Goal: Information Seeking & Learning: Learn about a topic

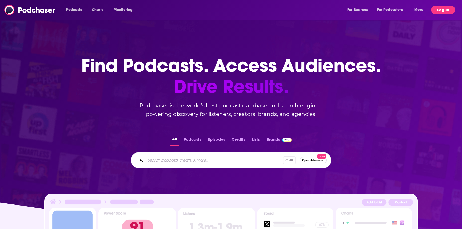
click at [441, 9] on button "Log In" at bounding box center [443, 10] width 24 height 9
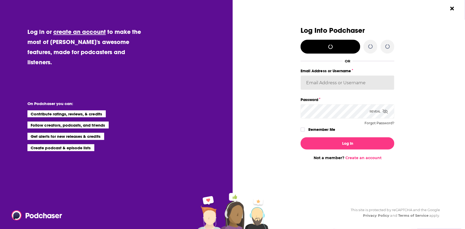
type input "cozyearthaudio"
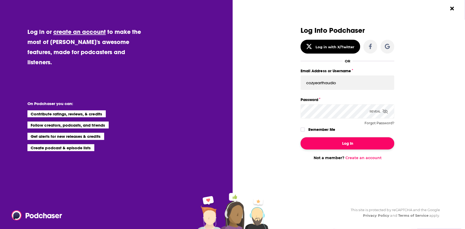
click at [333, 147] on button "Log In" at bounding box center [348, 143] width 94 height 12
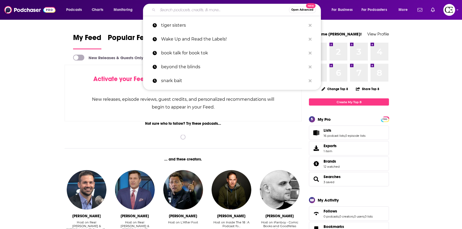
click at [212, 7] on input "Search podcasts, credits, & more..." at bounding box center [223, 10] width 131 height 9
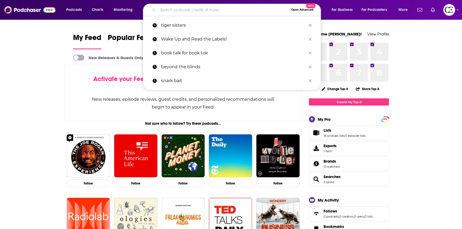
drag, startPoint x: 212, startPoint y: 7, endPoint x: 30, endPoint y: 112, distance: 209.7
click at [191, 10] on input "Search podcasts, credits, & more..." at bounding box center [223, 10] width 131 height 9
paste input "Real Moms of Bravo"
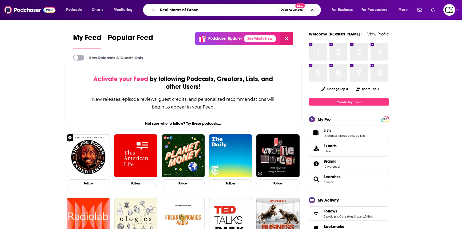
type input "Real Moms of Bravo"
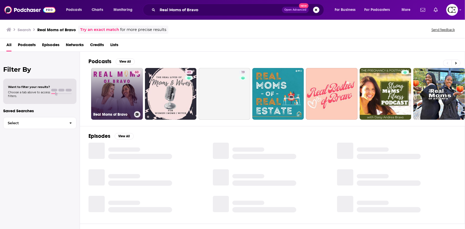
click at [127, 92] on link "60 Real Moms of Bravo" at bounding box center [117, 94] width 52 height 52
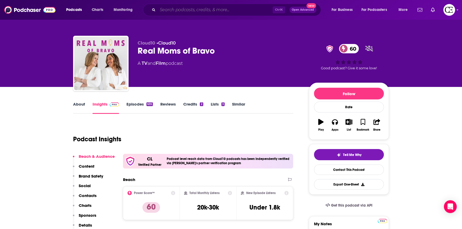
click at [240, 11] on input "Search podcasts, credits, & more..." at bounding box center [215, 10] width 115 height 9
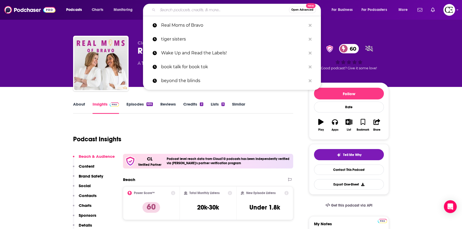
paste input "Profoundly Pointless"
type input "Profoundly Pointless"
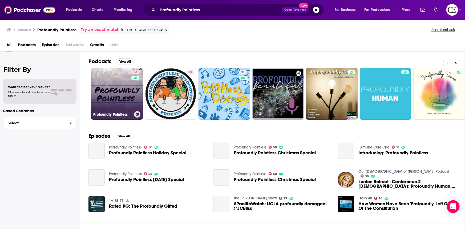
click at [129, 86] on link "58 Profoundly Pointless" at bounding box center [117, 94] width 52 height 52
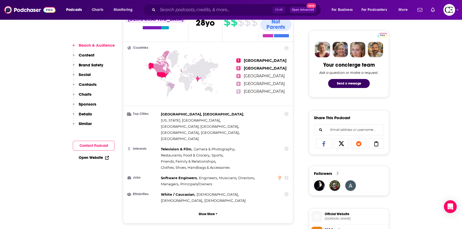
scroll to position [267, 0]
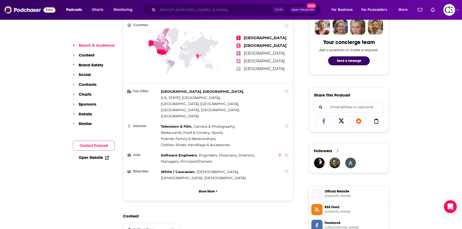
click at [186, 9] on input "Search podcasts, credits, & more..." at bounding box center [215, 10] width 115 height 9
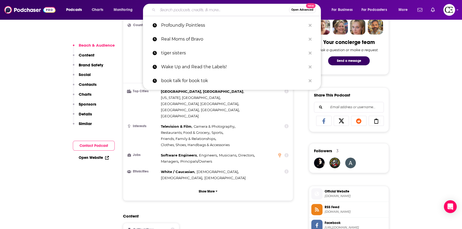
paste input "Women's Wellness with [PERSON_NAME]"
type input "Women's Wellness with [PERSON_NAME]"
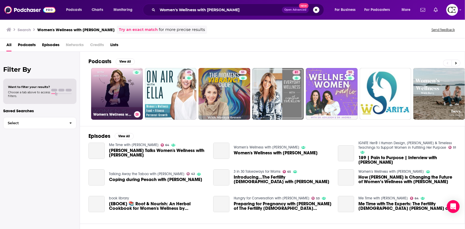
click at [137, 113] on icon at bounding box center [137, 114] width 3 height 3
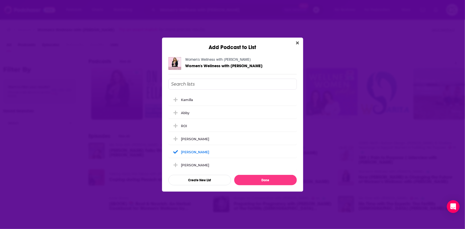
click at [137, 113] on div "Add Podcast to List Women's Wellness with [PERSON_NAME] Women's Wellness with […" at bounding box center [232, 114] width 465 height 229
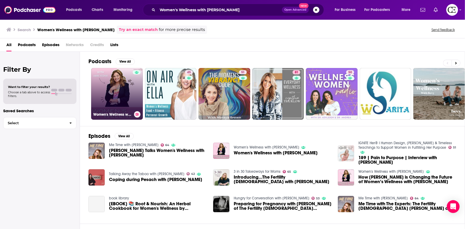
click at [118, 80] on link "Women's Wellness with [PERSON_NAME]" at bounding box center [117, 94] width 52 height 52
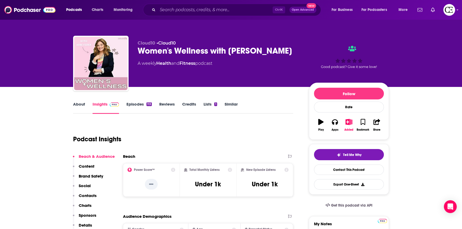
click at [164, 46] on div "Women's Wellness with [PERSON_NAME]" at bounding box center [219, 51] width 163 height 10
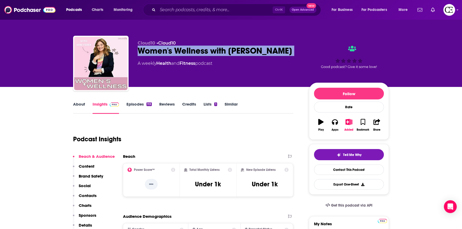
click at [164, 46] on div "Women's Wellness with [PERSON_NAME]" at bounding box center [219, 51] width 163 height 10
copy div "Women's Wellness with [PERSON_NAME]"
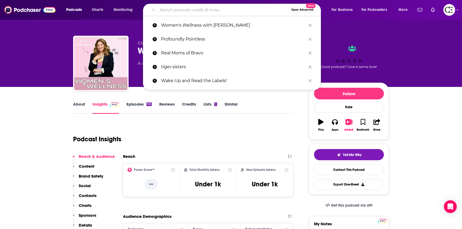
click at [195, 11] on input "Search podcasts, credits, & more..." at bounding box center [223, 10] width 131 height 9
paste input "Balancing Act with [PERSON_NAME] and [PERSON_NAME]"
type input "Balancing Act with [PERSON_NAME] and [PERSON_NAME]"
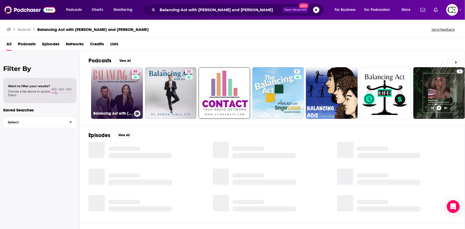
click at [133, 83] on div "65" at bounding box center [135, 89] width 9 height 41
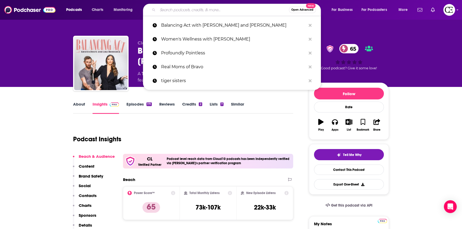
paste input "Dating Intentionally"
type input "Dating Intentionally"
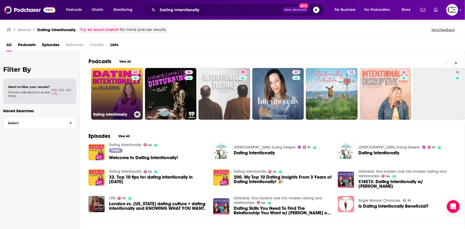
click at [118, 96] on link "62 Dating Intentionally" at bounding box center [117, 94] width 52 height 52
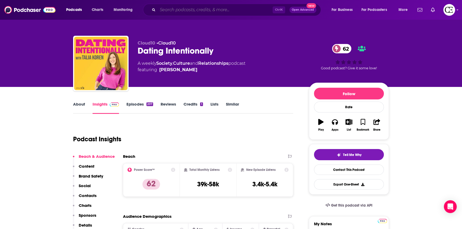
click at [181, 12] on input "Search podcasts, credits, & more..." at bounding box center [215, 10] width 115 height 9
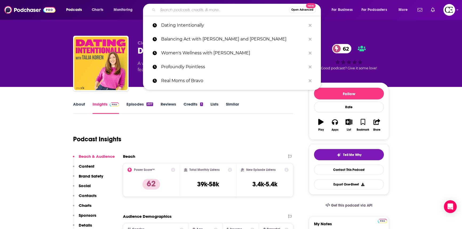
paste input "Dear [PERSON_NAME]"
type input "Dear [PERSON_NAME]"
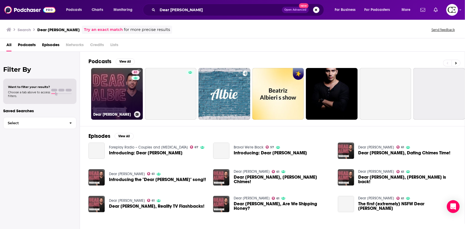
click at [127, 91] on link "61 Dear [PERSON_NAME]" at bounding box center [117, 94] width 52 height 52
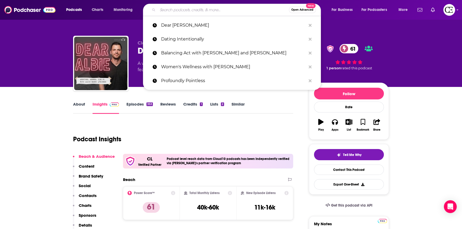
click at [172, 9] on input "Search podcasts, credits, & more..." at bounding box center [223, 10] width 131 height 9
paste input "Minimal-ish: Minimalism, Intentional Living, Motherhood"
type input "Minimal-ish: Minimalism, Intentional Living, Motherhood"
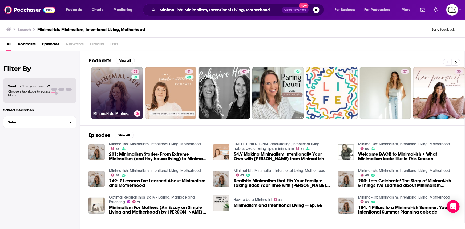
click at [137, 113] on icon at bounding box center [137, 113] width 3 height 3
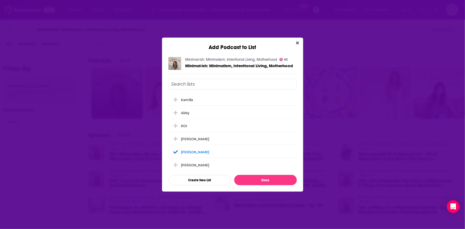
click at [137, 113] on div "Add Podcast to List Minimal-ish: Minimalism, Intentional Living, Motherhood 63 …" at bounding box center [232, 114] width 465 height 229
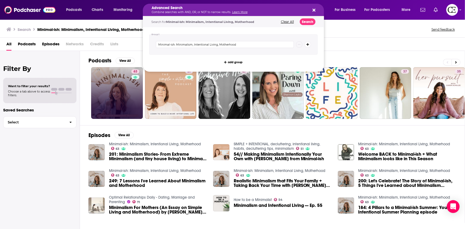
click at [188, 9] on h5 "Advanced Search" at bounding box center [229, 8] width 155 height 4
click at [288, 21] on button "Clear All" at bounding box center [287, 22] width 16 height 4
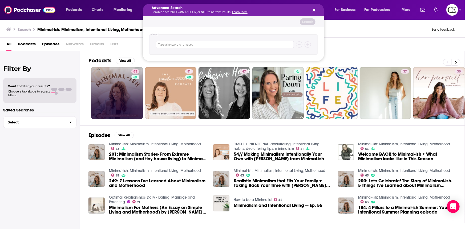
click at [311, 8] on button "Search podcasts, credits, & more..." at bounding box center [313, 10] width 4 height 4
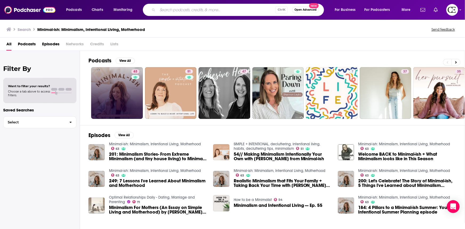
click at [247, 13] on input "Search podcasts, credits, & more..." at bounding box center [217, 10] width 118 height 9
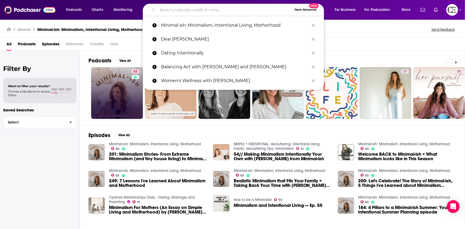
paste input "Simple Purposeful Living Podcast"
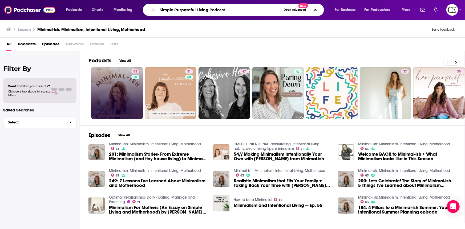
type input "Simple Purposeful Living Podcast"
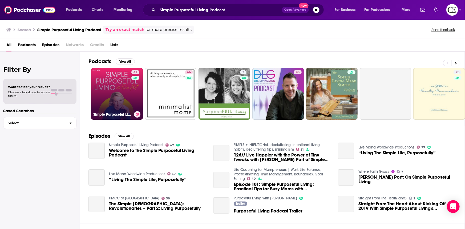
click at [118, 86] on link "47 Simple Purposeful Living Podcast" at bounding box center [117, 94] width 52 height 52
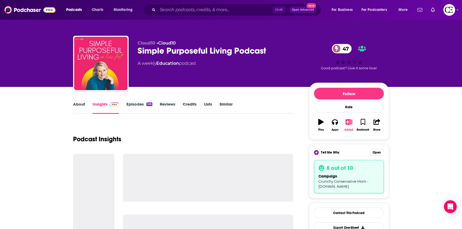
click at [349, 124] on icon "button" at bounding box center [349, 122] width 7 height 6
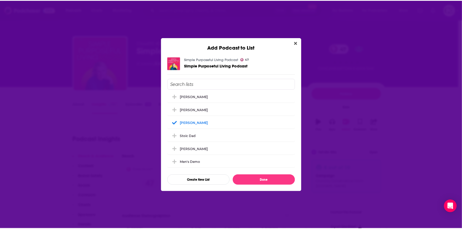
scroll to position [48, 0]
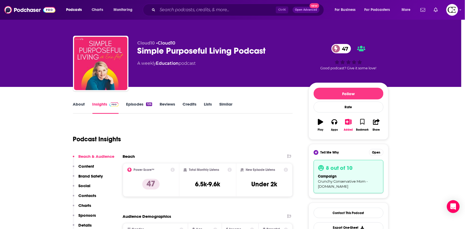
click at [351, 122] on div "Add Podcast to List Simple Purposeful Living Podcast 47 Simple Purposeful Livin…" at bounding box center [232, 114] width 465 height 229
